Goal: Task Accomplishment & Management: Use online tool/utility

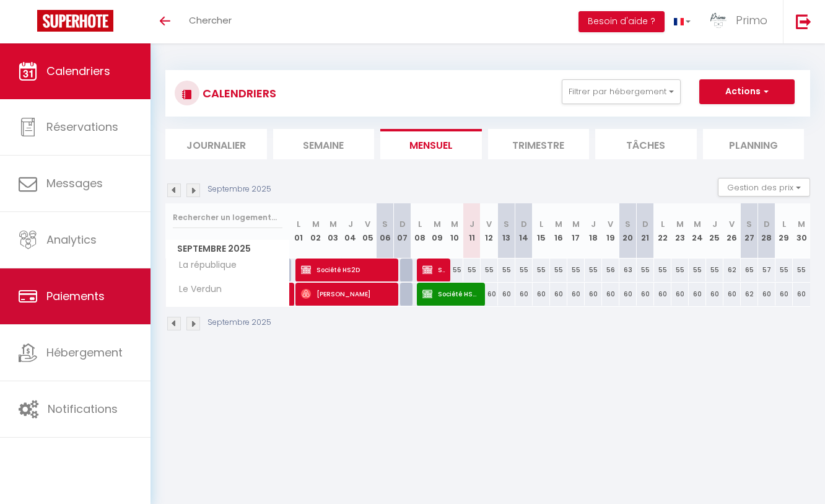
click at [82, 297] on span "Paiements" at bounding box center [75, 295] width 58 height 15
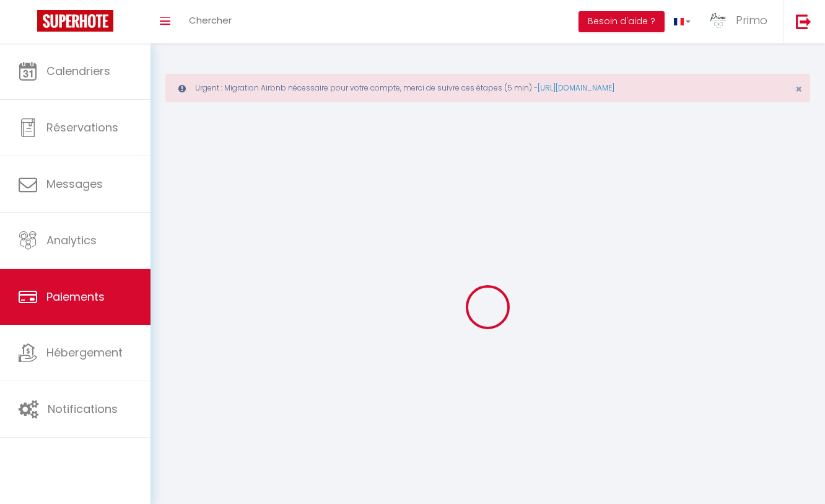
select select "2"
select select "0"
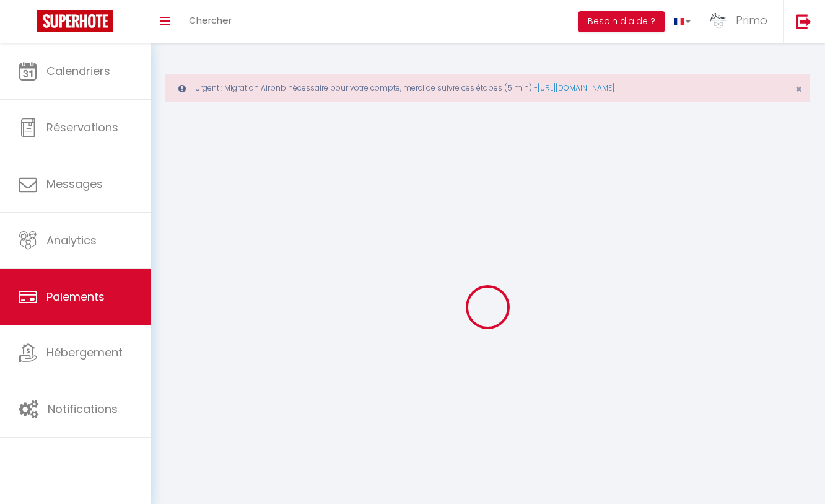
select select "0"
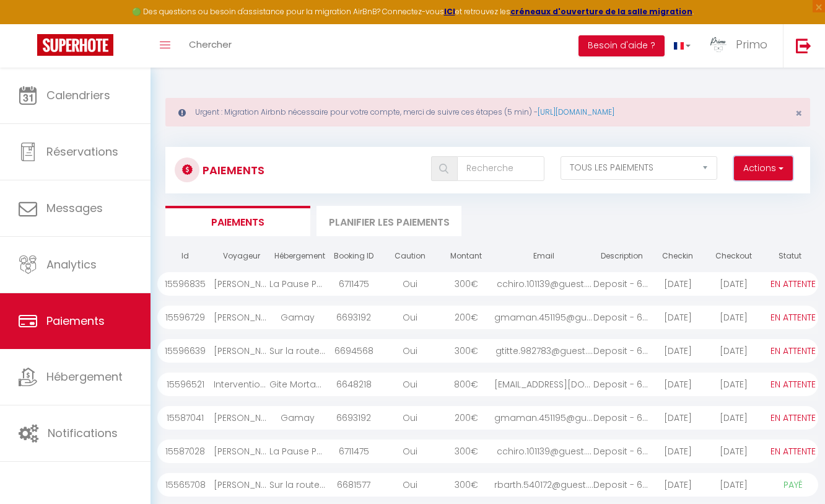
click at [750, 174] on button "Actions" at bounding box center [763, 168] width 59 height 25
click at [711, 200] on link "Créer nouveau lien paiement" at bounding box center [716, 195] width 152 height 16
select select
select select "other"
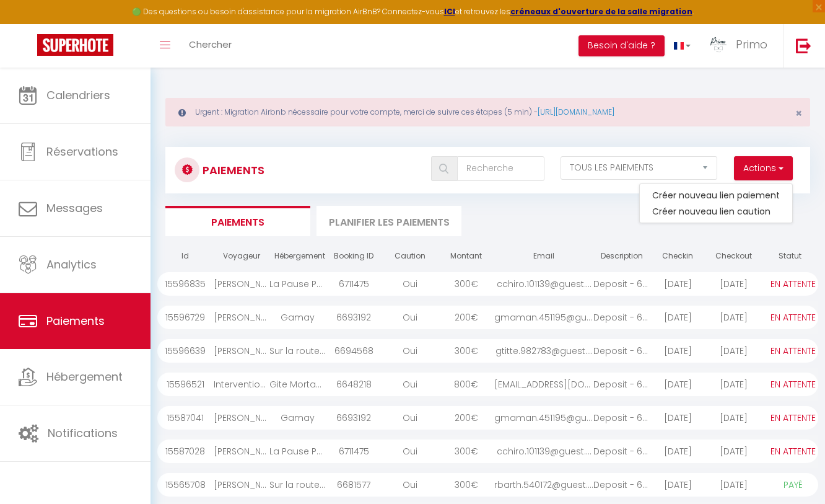
select select "3014"
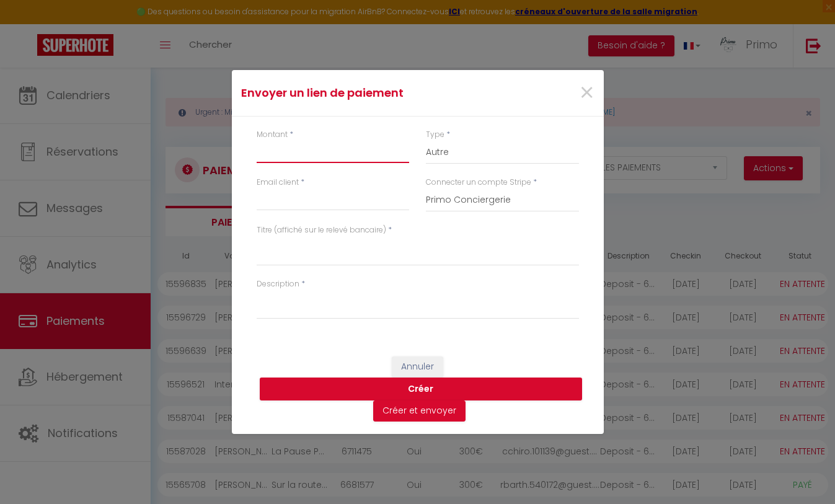
click at [304, 150] on input "Montant" at bounding box center [333, 152] width 153 height 22
type input "15"
click at [302, 257] on textarea "Titre (affiché sur le relevé bancaire)" at bounding box center [418, 251] width 322 height 30
paste textarea "[PERSON_NAME] 1 2 Personnes Ve [DATE] - [DATE]"
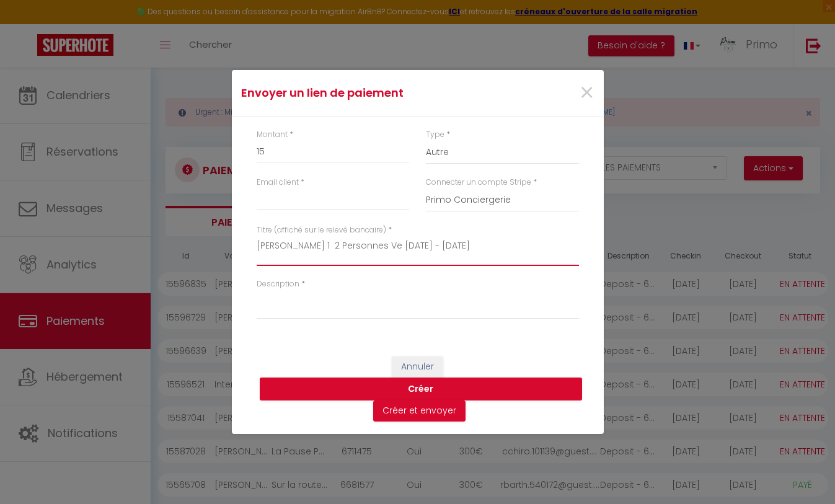
type textarea "[PERSON_NAME] 1 2 Personnes Ve [DATE] - [DATE]"
click at [357, 201] on input "Email client" at bounding box center [333, 199] width 153 height 22
paste input "[EMAIL_ADDRESS][DOMAIN_NAME]"
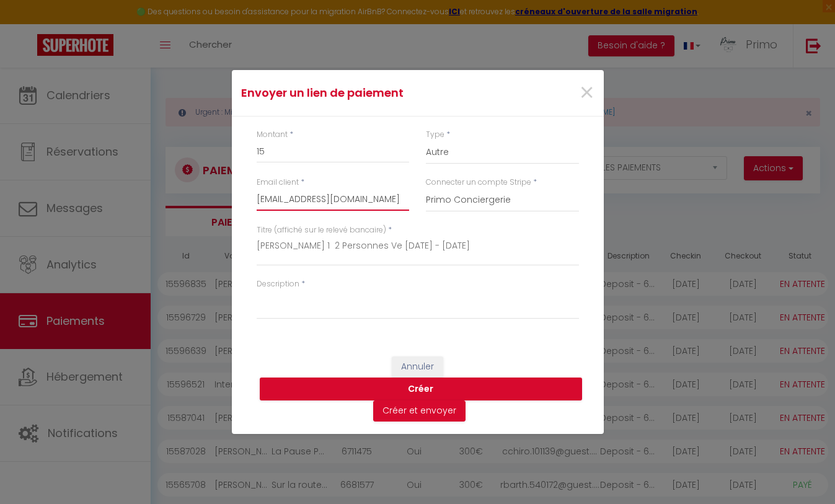
scroll to position [0, 70]
type input "[EMAIL_ADDRESS][DOMAIN_NAME]"
click at [356, 294] on textarea "Description" at bounding box center [418, 304] width 322 height 30
paste textarea "supplément sortie"
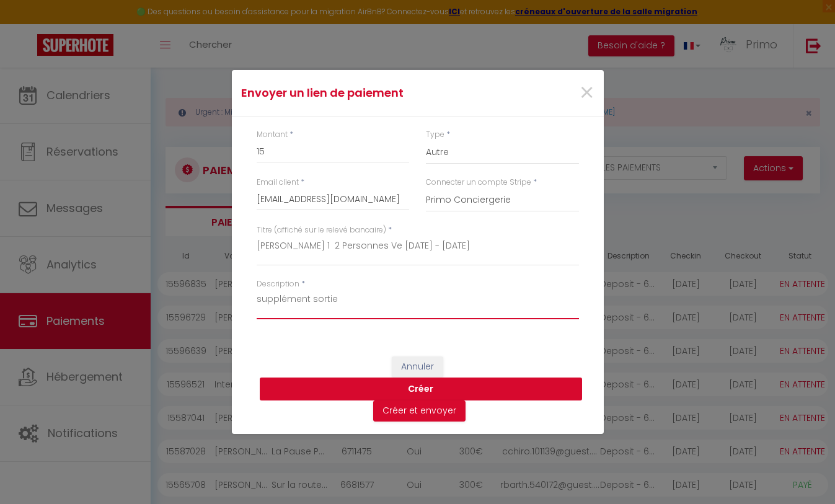
type textarea "supplément sortie"
click at [468, 393] on button "Créer" at bounding box center [421, 389] width 322 height 24
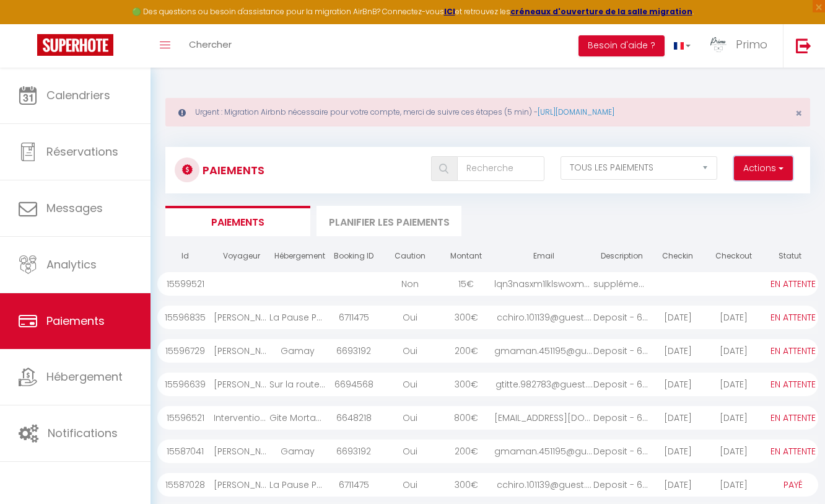
click at [753, 165] on button "Actions" at bounding box center [763, 168] width 59 height 25
click at [742, 195] on link "Créer nouveau lien paiement" at bounding box center [716, 195] width 152 height 16
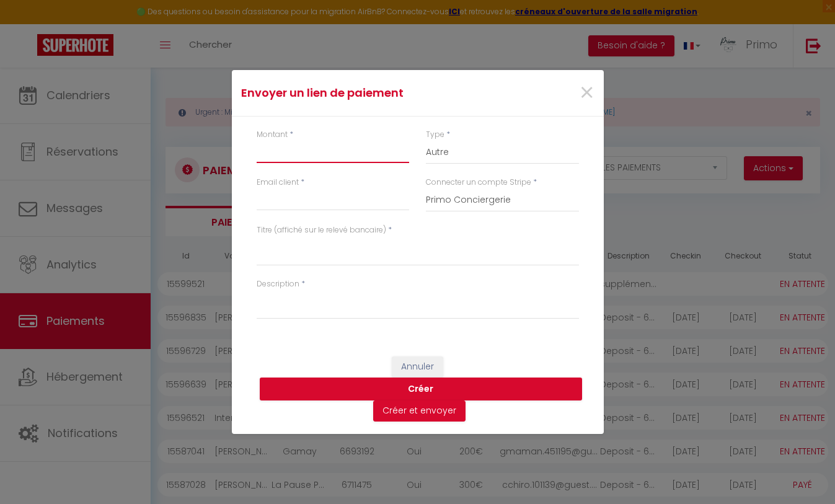
click at [300, 157] on input "Montant" at bounding box center [333, 152] width 153 height 22
type input "15"
click at [330, 206] on input "Email client" at bounding box center [333, 199] width 153 height 22
paste input "[EMAIL_ADDRESS][DOMAIN_NAME]"
type input "[EMAIL_ADDRESS][DOMAIN_NAME]"
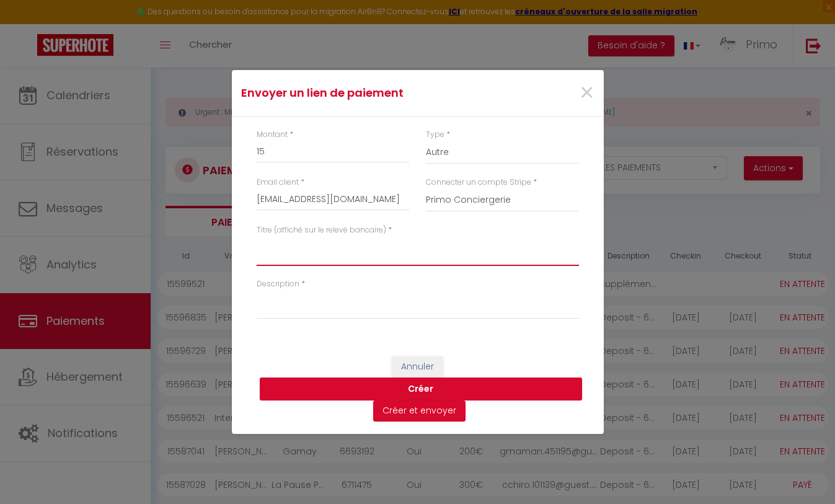
click at [349, 258] on textarea "Titre (affiché sur le relevé bancaire)" at bounding box center [418, 251] width 322 height 30
paste textarea "[PERSON_NAME] 3 1 Personnes Ma [DATE] - Ve [DATE] (# 15599592)"
type textarea "[PERSON_NAME] 3 1 Personnes Ma [DATE] - Ve [DATE] (# 15599592)"
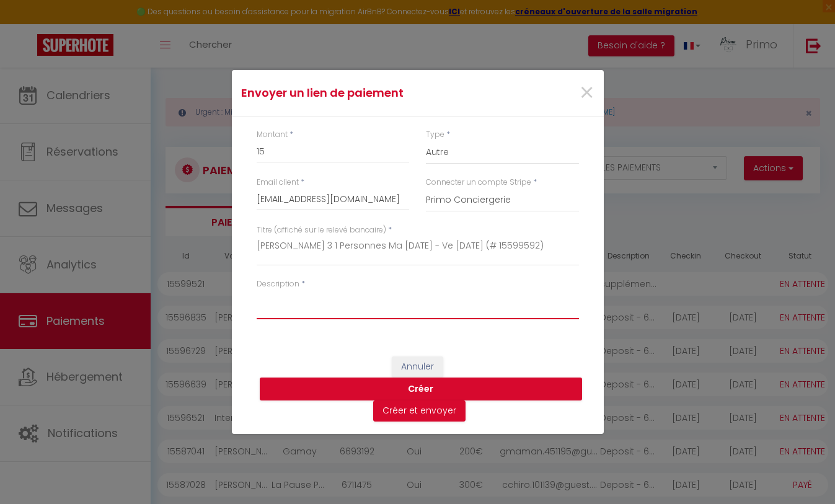
click at [386, 309] on textarea "Description" at bounding box center [418, 304] width 322 height 30
type textarea "supplément depart tardive"
click at [480, 386] on button "Créer" at bounding box center [421, 389] width 322 height 24
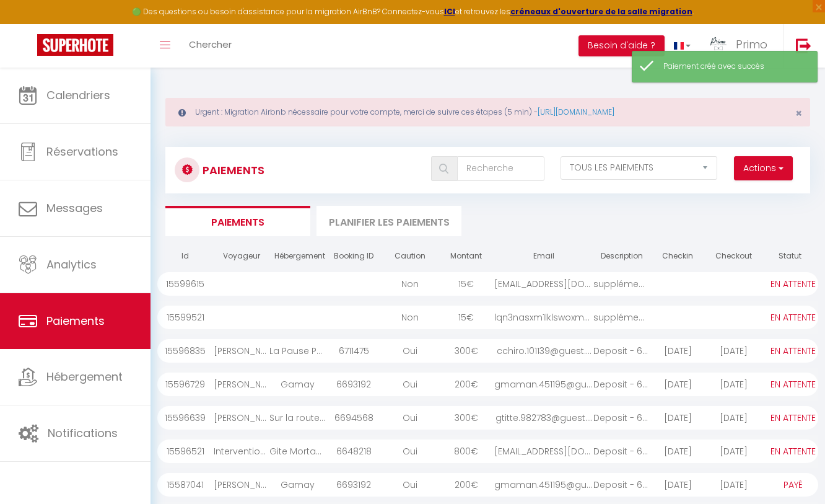
click at [532, 286] on div "[EMAIL_ADDRESS][DOMAIN_NAME]" at bounding box center [543, 284] width 99 height 24
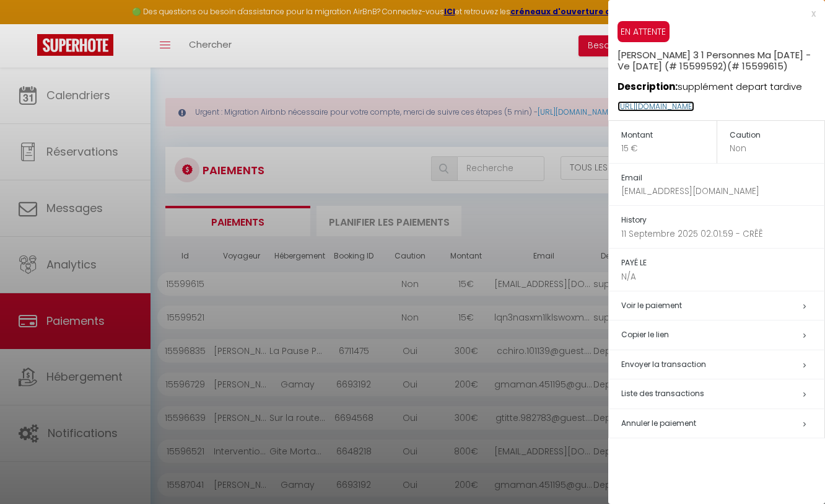
copy link "[URL][DOMAIN_NAME]"
click at [532, 219] on div at bounding box center [412, 252] width 825 height 504
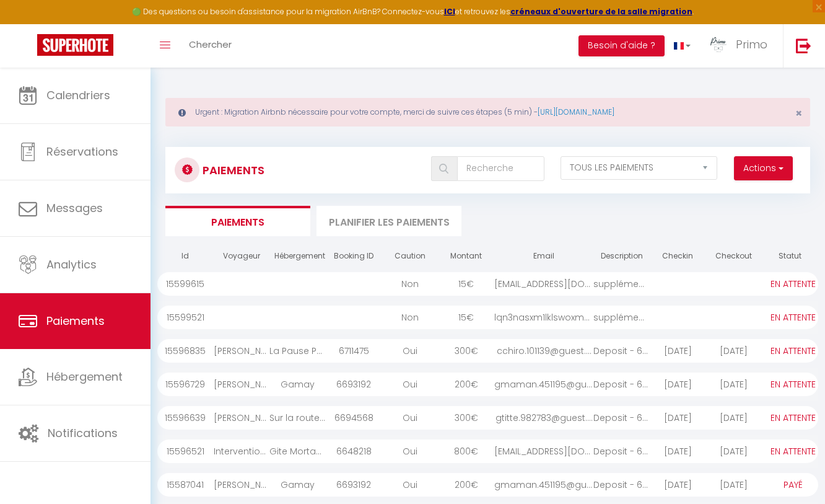
click at [574, 318] on div "lqn3nasxm1lklswoxmcs..." at bounding box center [543, 317] width 99 height 24
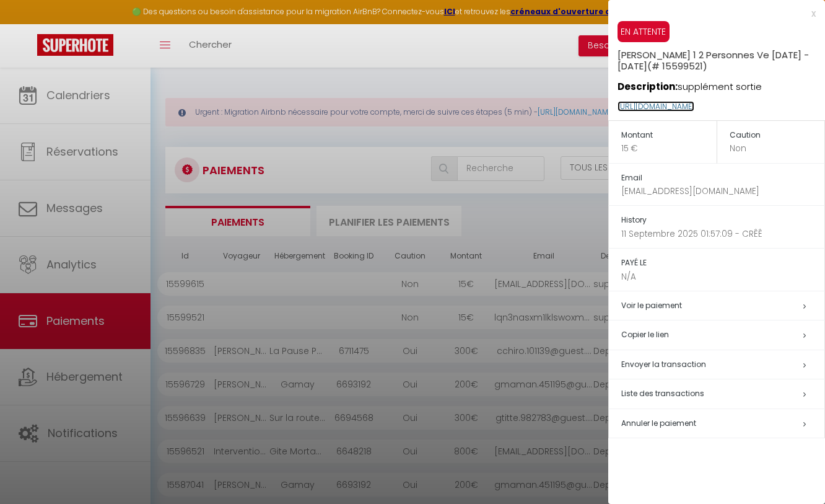
copy link "[URL][DOMAIN_NAME]"
